Goal: Information Seeking & Learning: Check status

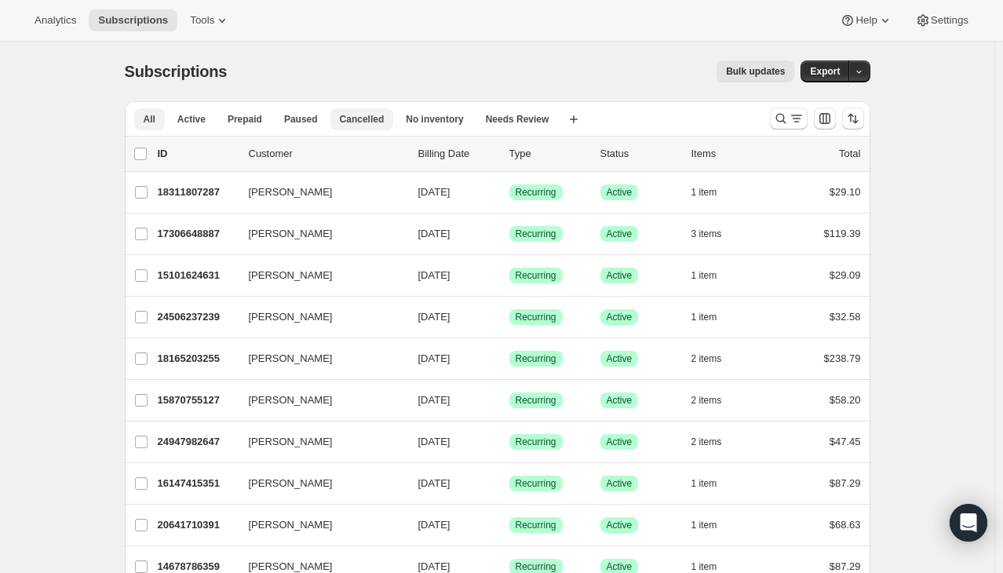
click at [364, 127] on button "Cancelled" at bounding box center [362, 119] width 64 height 22
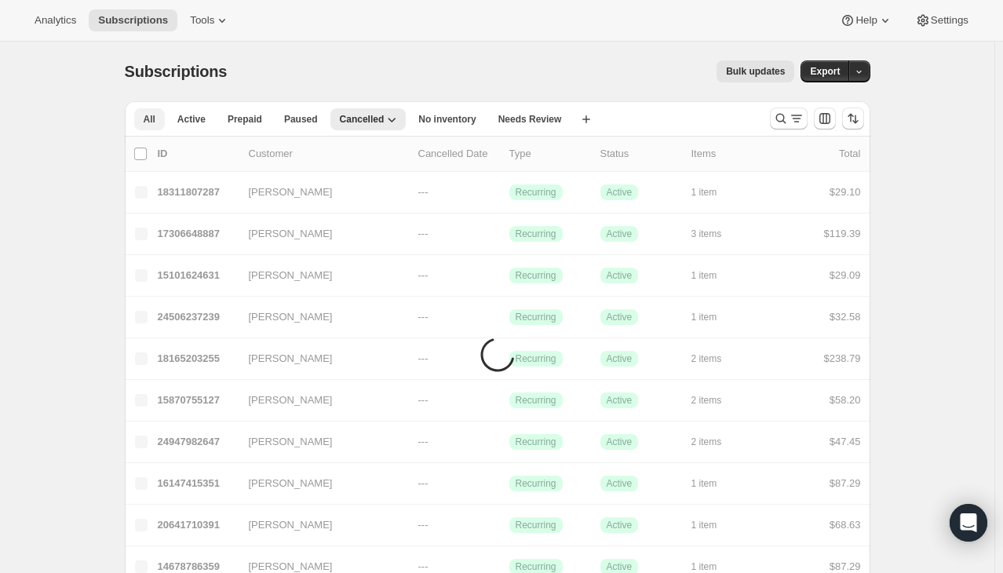
click at [155, 121] on span "All" at bounding box center [150, 119] width 12 height 13
click at [64, 27] on span "Analytics" at bounding box center [56, 20] width 42 height 13
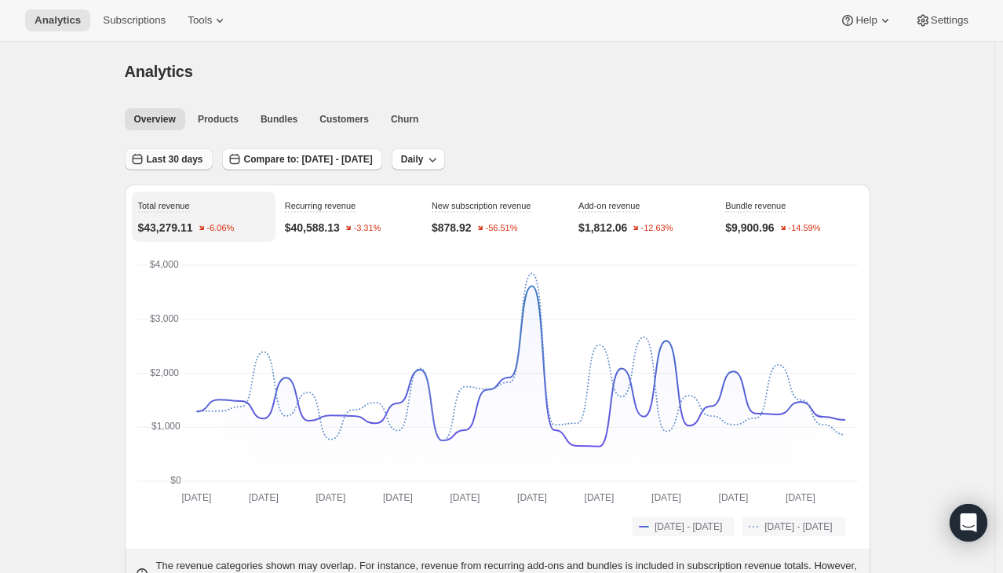
click at [177, 162] on span "Last 30 days" at bounding box center [175, 159] width 56 height 13
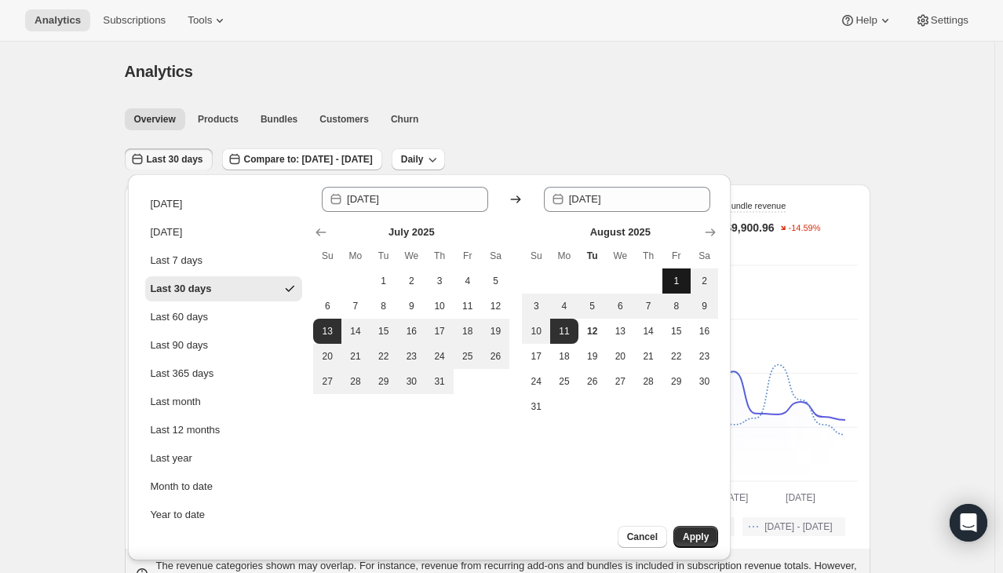
click at [671, 268] on button "1" at bounding box center [676, 280] width 28 height 25
type input "[DATE]"
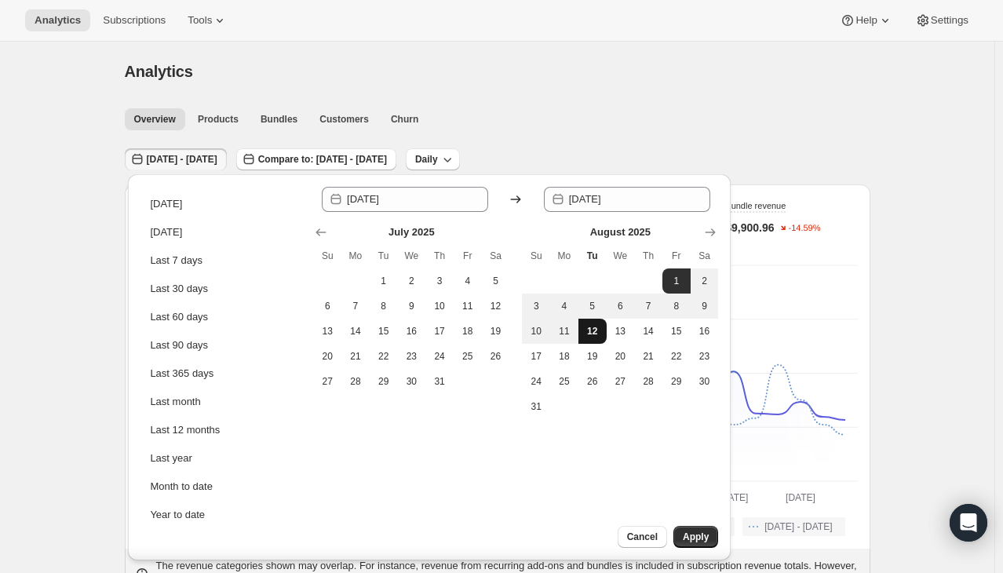
click at [603, 337] on button "12" at bounding box center [592, 331] width 28 height 25
type input "[DATE]"
click at [692, 530] on span "Apply" at bounding box center [696, 536] width 26 height 13
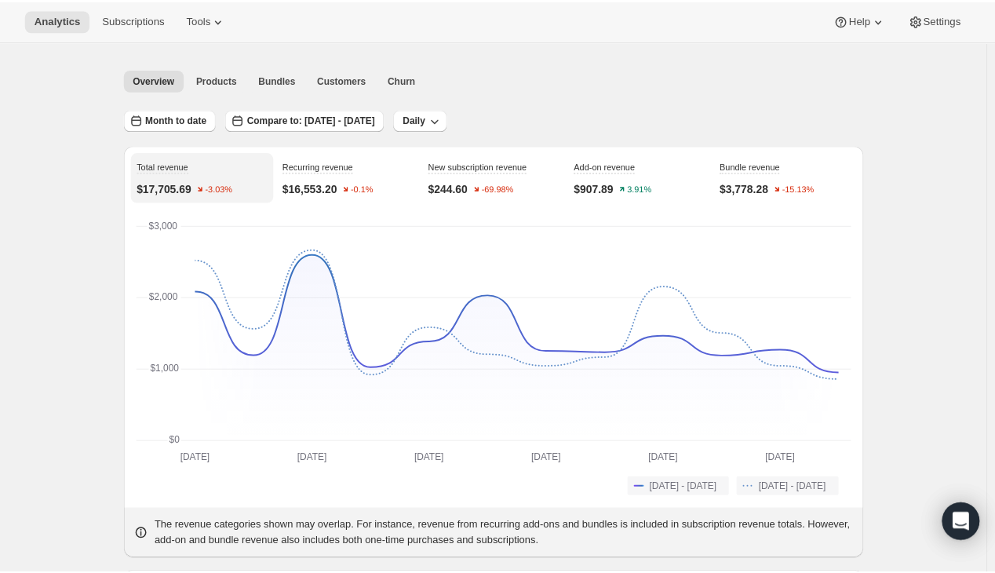
scroll to position [38, 0]
